Goal: Information Seeking & Learning: Learn about a topic

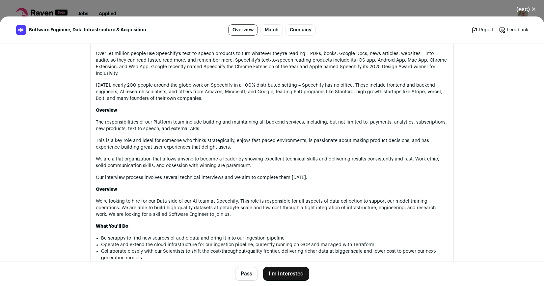
scroll to position [408, 0]
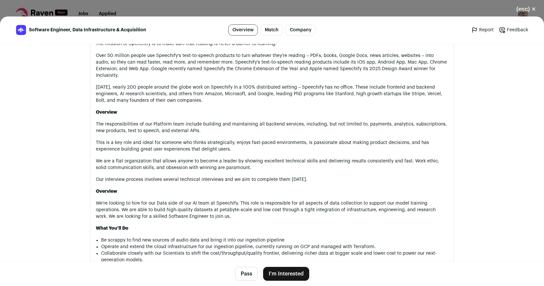
click at [528, 10] on button "(esc) ✕" at bounding box center [526, 9] width 36 height 14
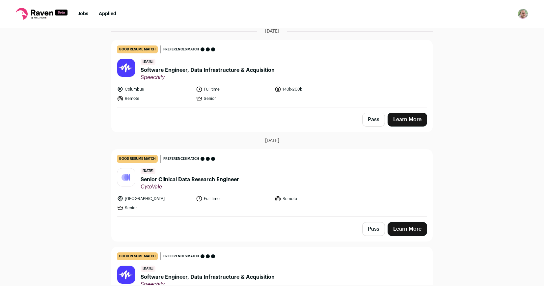
scroll to position [101, 0]
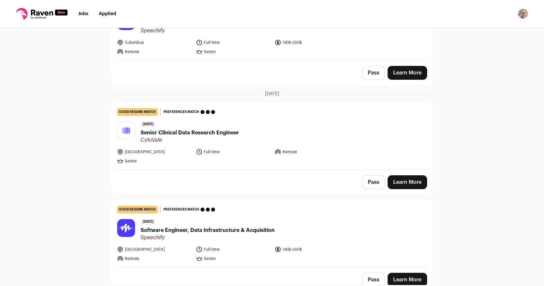
click at [223, 134] on span "Senior Clinical Data Research Engineer" at bounding box center [189, 133] width 98 height 8
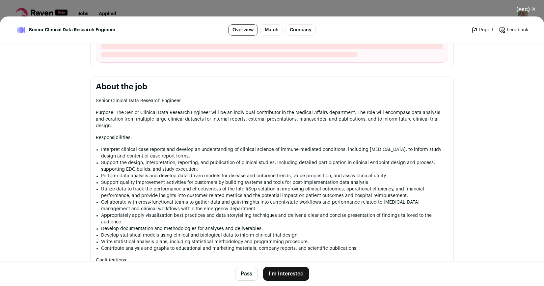
scroll to position [291, 0]
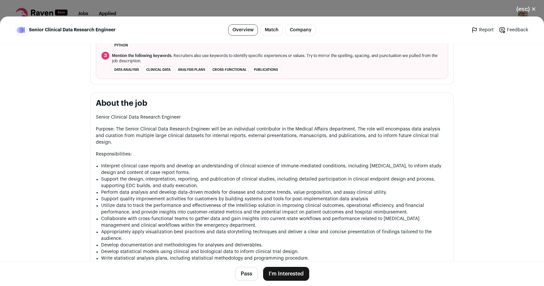
click at [528, 10] on button "(esc) ✕" at bounding box center [526, 9] width 36 height 14
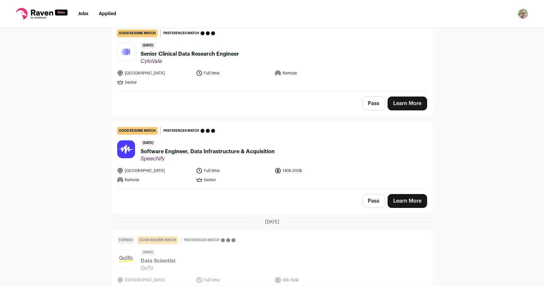
scroll to position [252, 0]
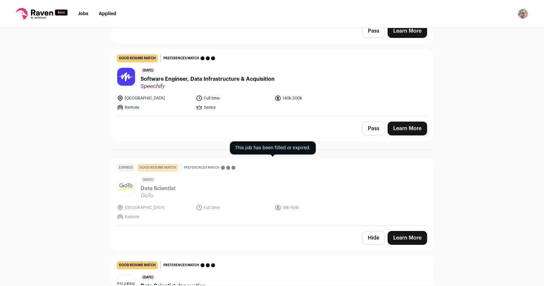
click at [157, 189] on span "Data Scientist" at bounding box center [157, 188] width 35 height 8
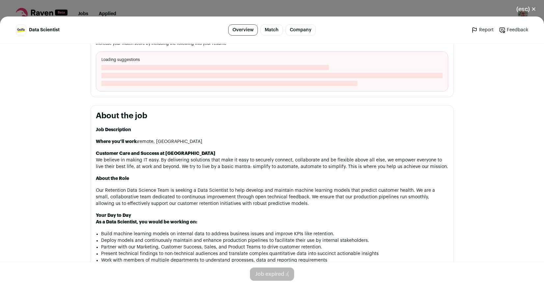
scroll to position [291, 0]
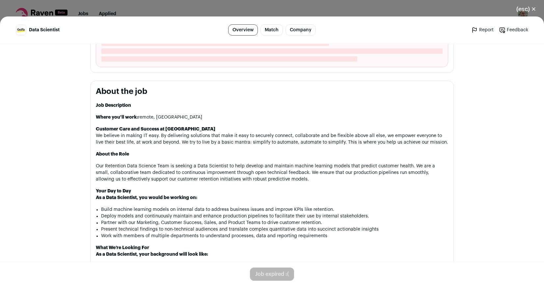
click at [524, 9] on button "(esc) ✕" at bounding box center [526, 9] width 36 height 14
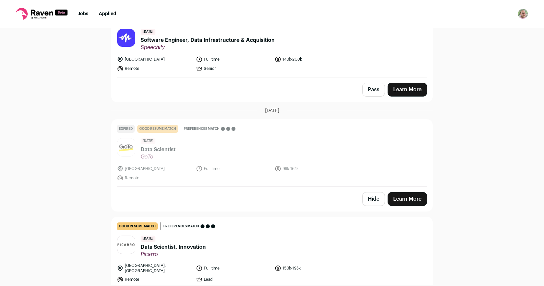
scroll to position [392, 0]
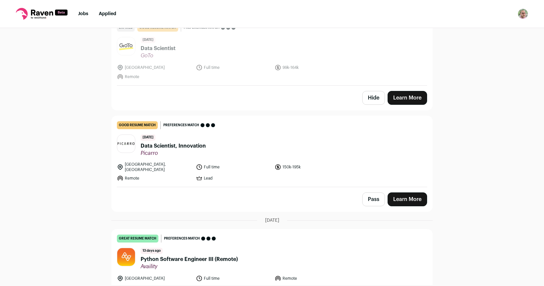
click at [200, 145] on span "Data Scientist, Innovation" at bounding box center [172, 146] width 65 height 8
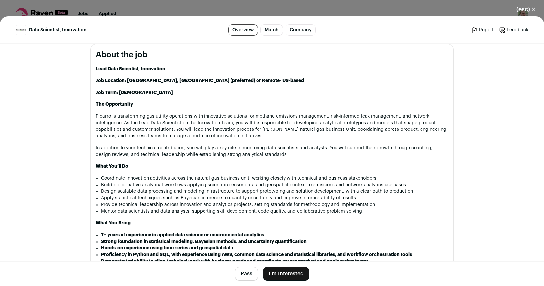
scroll to position [341, 0]
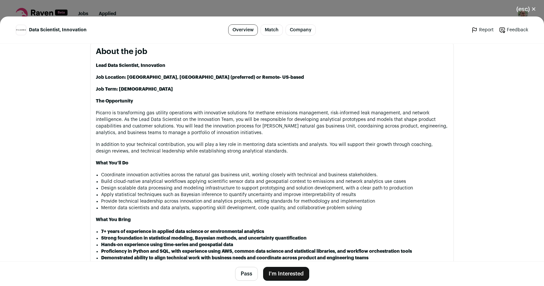
click at [525, 9] on button "(esc) ✕" at bounding box center [526, 9] width 36 height 14
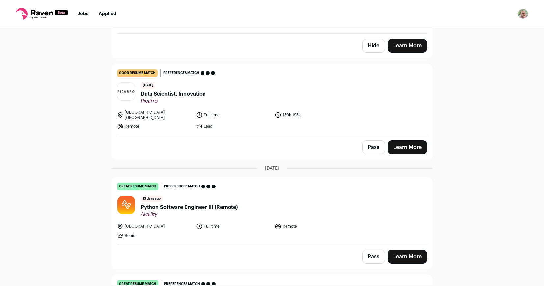
scroll to position [447, 0]
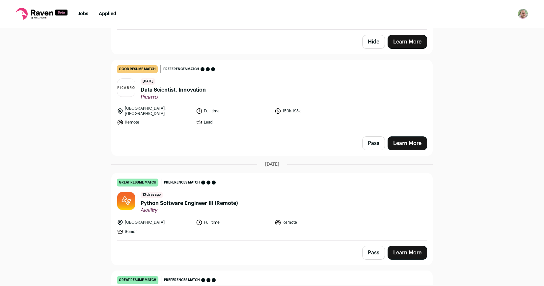
click at [194, 199] on span "Python Software Engineer III (Remote)" at bounding box center [188, 203] width 97 height 8
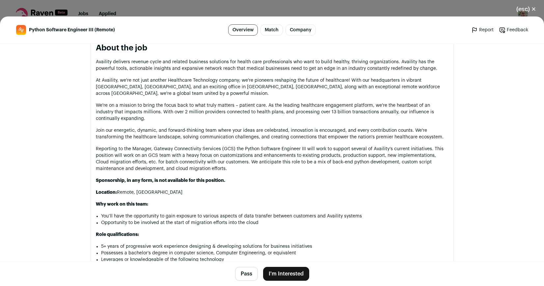
scroll to position [308, 0]
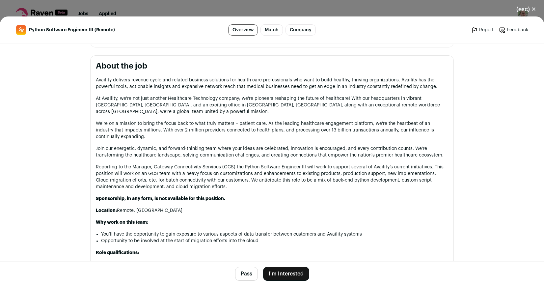
click at [528, 2] on div "(esc) ✕ Python Software Engineer III (Remote) Overview Match Company Report Fee…" at bounding box center [272, 143] width 544 height 286
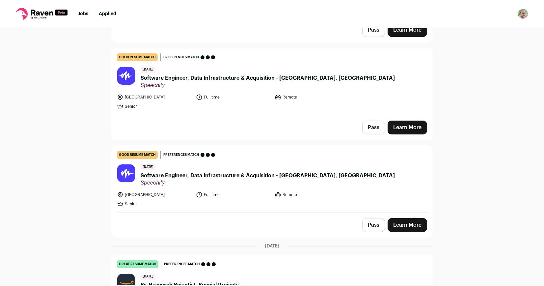
scroll to position [889, 0]
